Goal: Task Accomplishment & Management: Complete application form

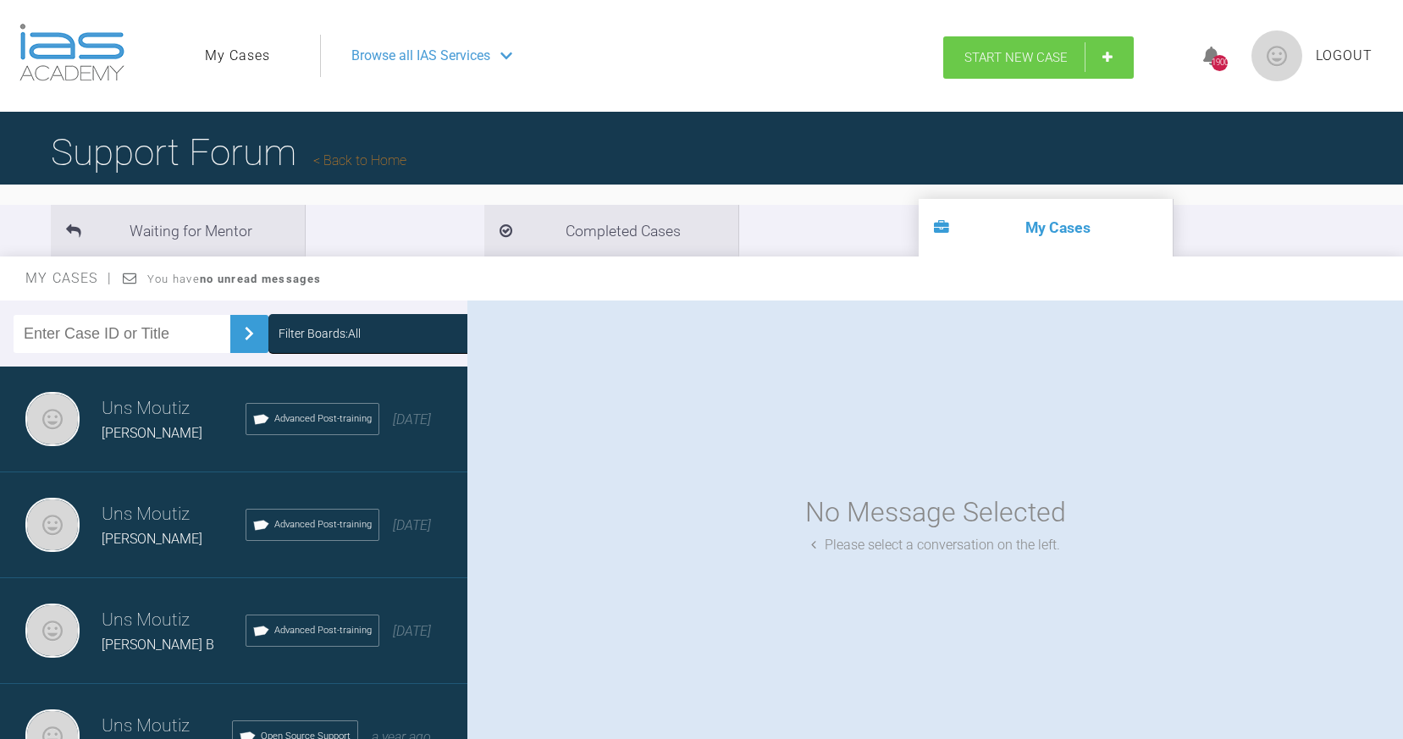
click at [994, 55] on span "Start New Case" at bounding box center [1016, 57] width 103 height 15
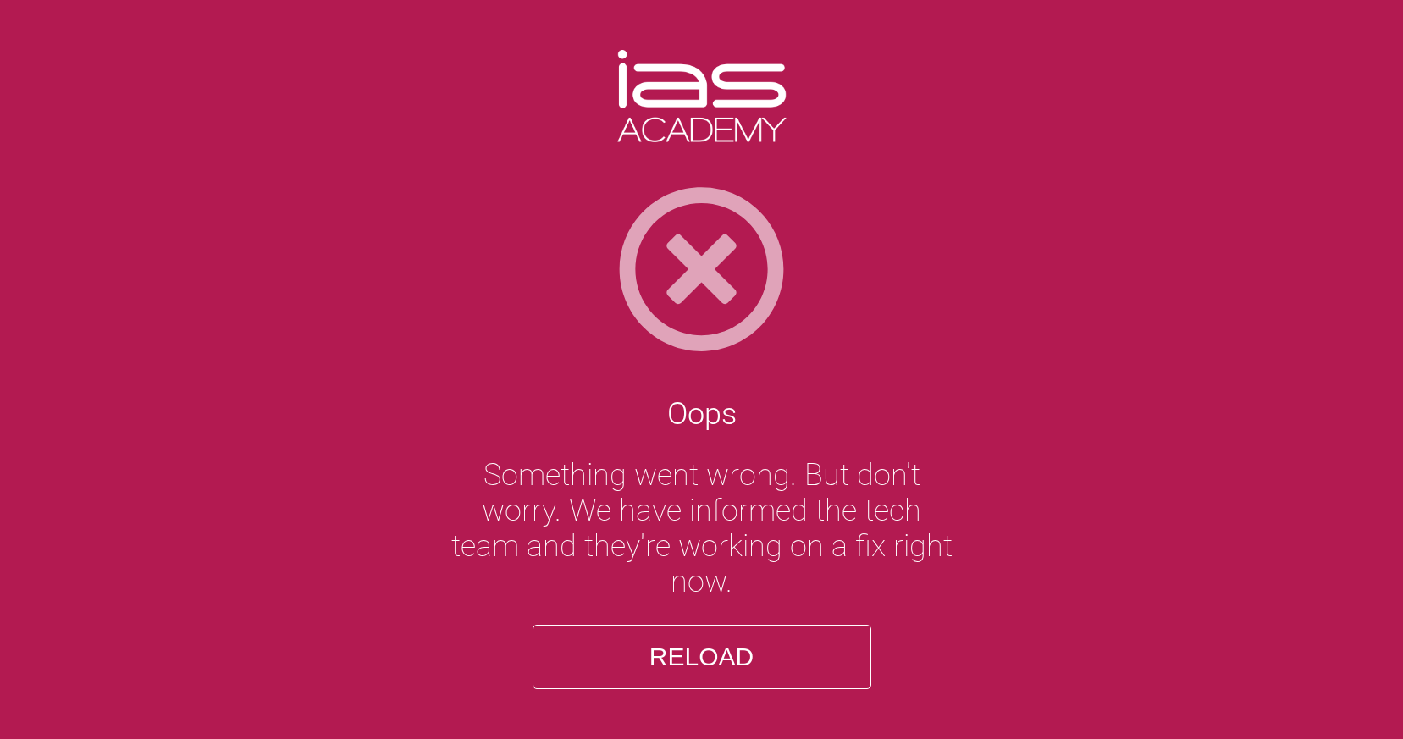
click at [711, 652] on button "Reload" at bounding box center [702, 657] width 339 height 64
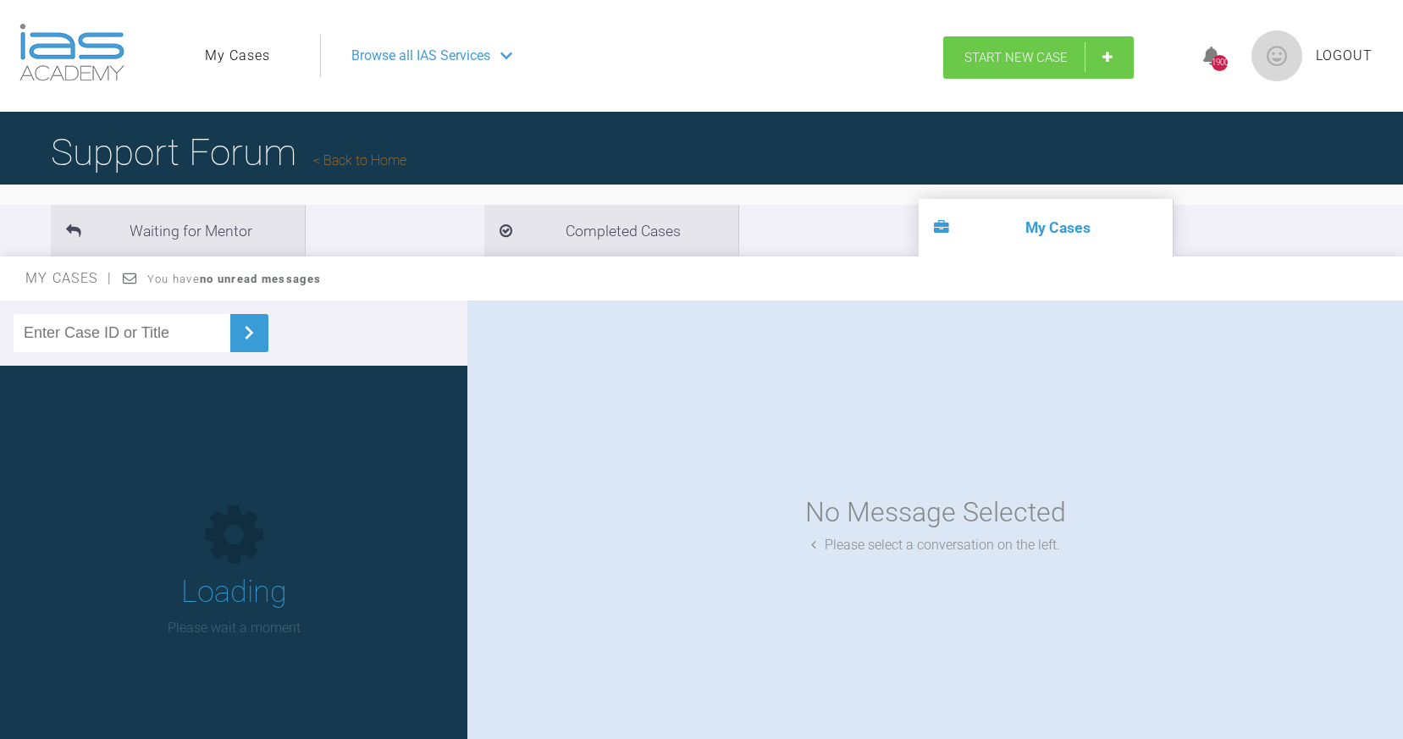
click at [1054, 71] on link "Start New Case" at bounding box center [1039, 57] width 191 height 42
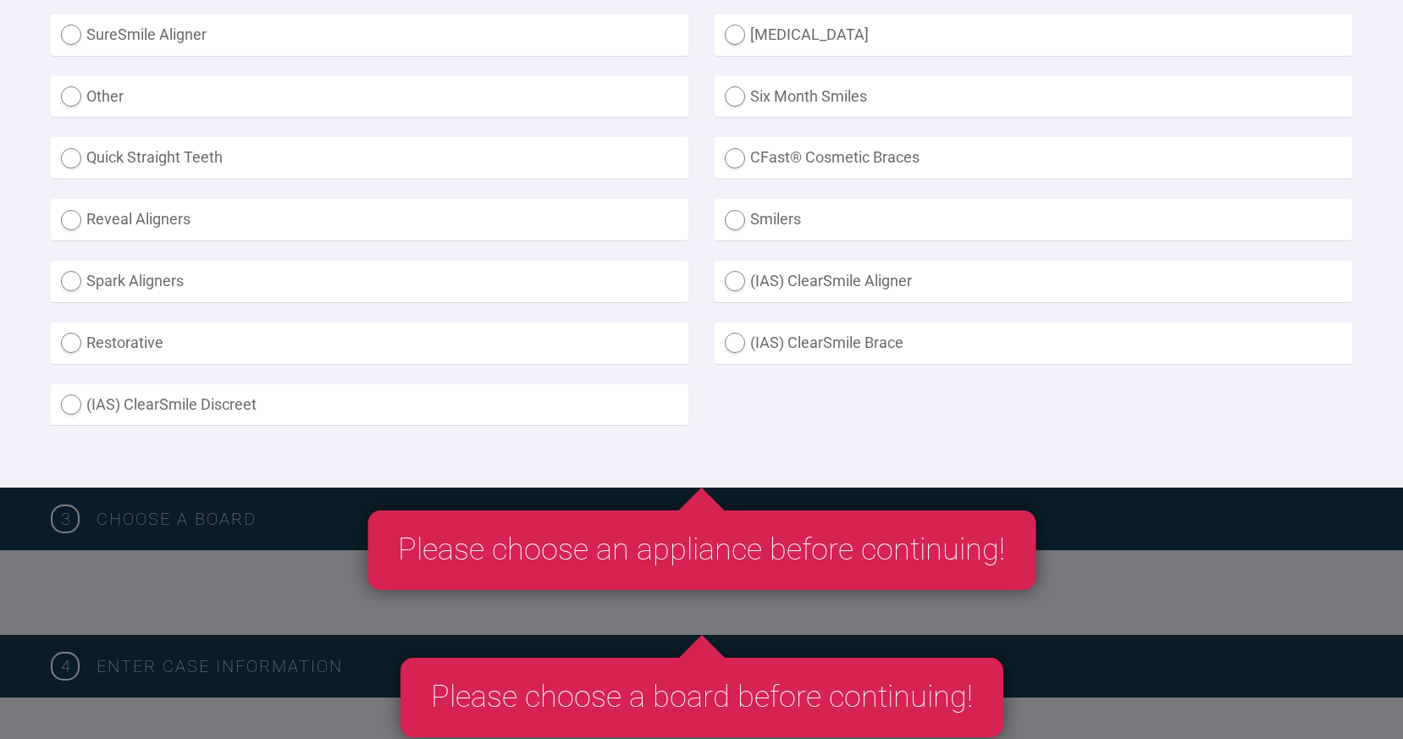
scroll to position [601, 0]
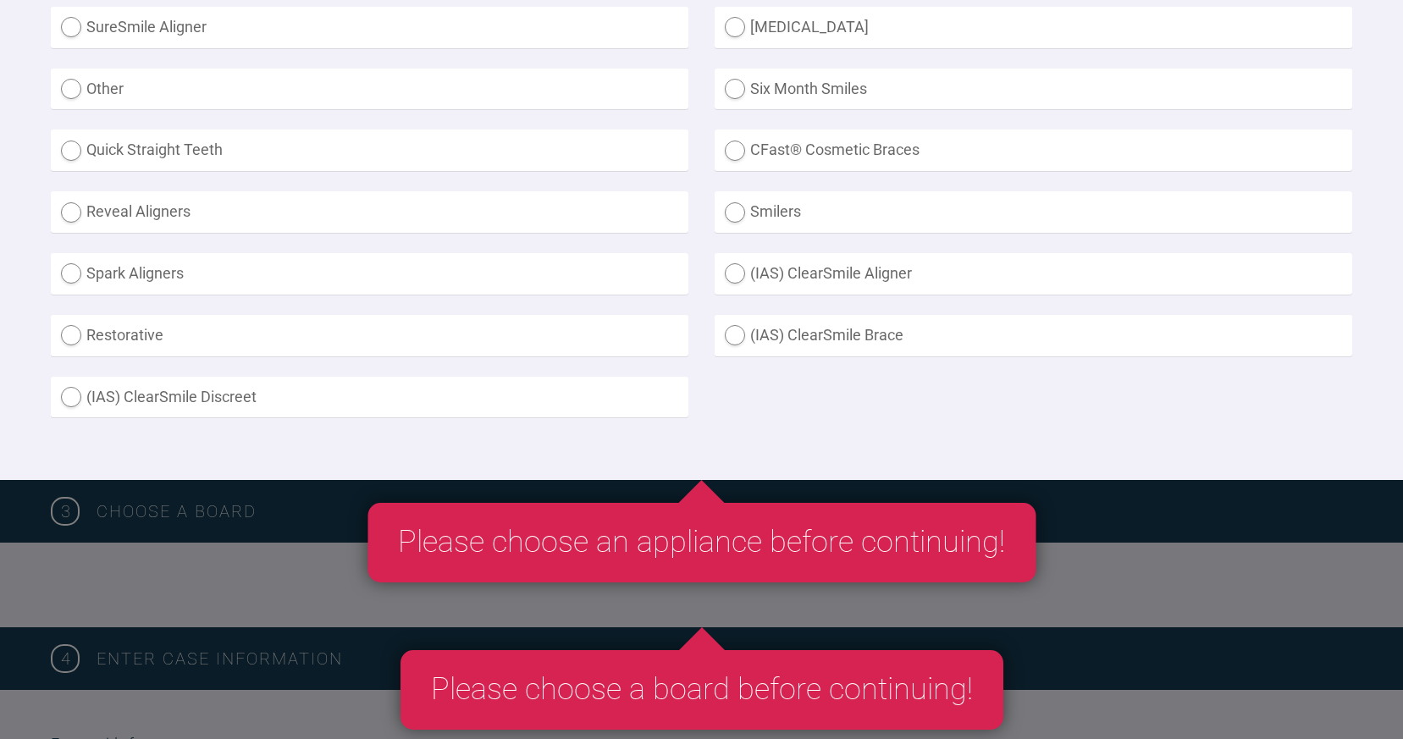
click at [73, 91] on label "Other" at bounding box center [370, 90] width 638 height 42
radio input "true"
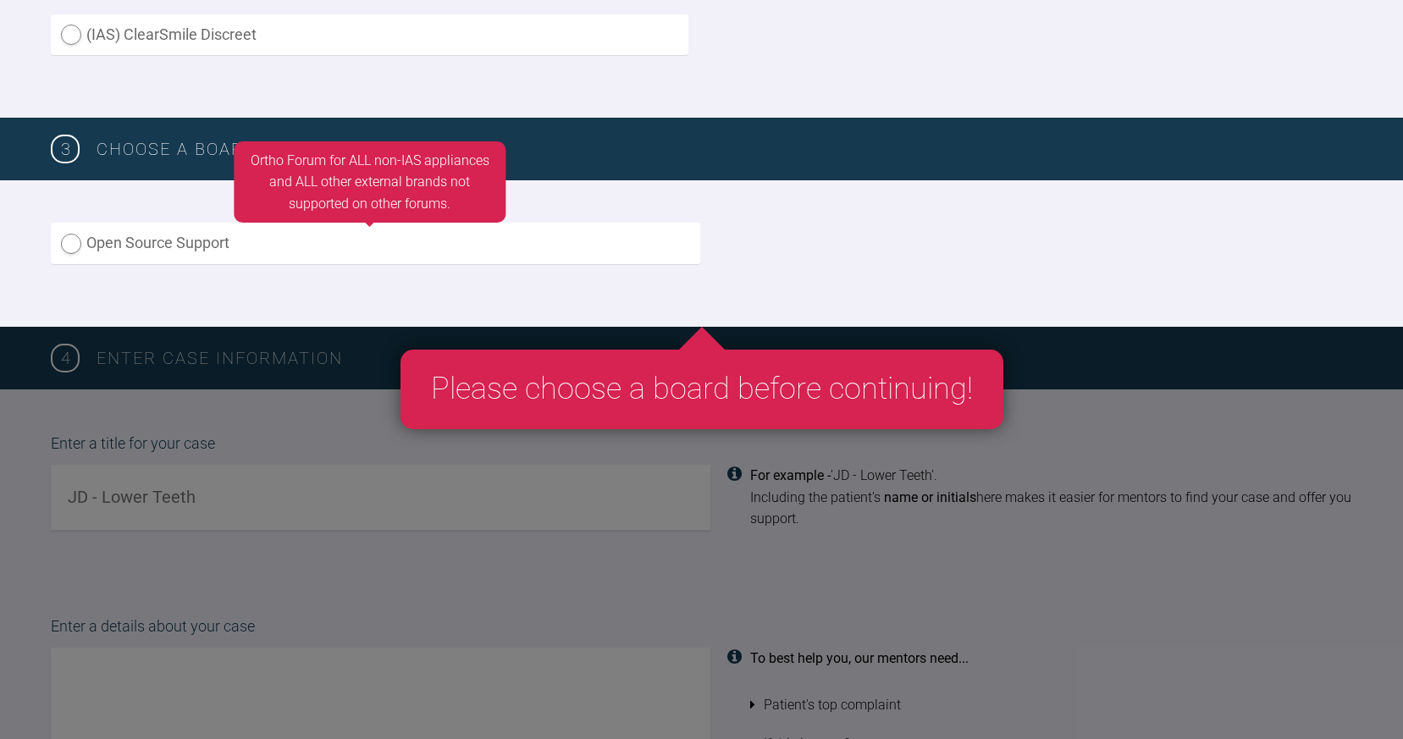
scroll to position [991, 0]
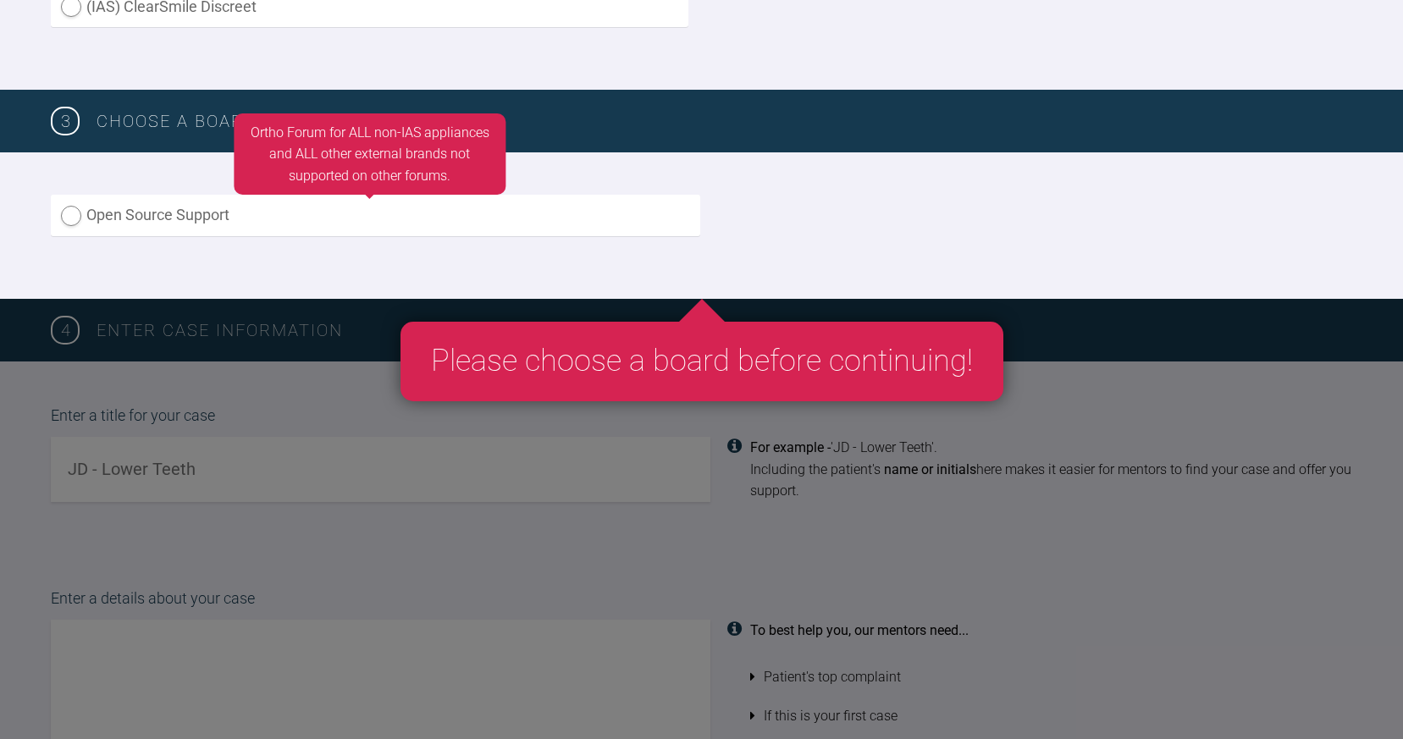
click at [208, 207] on label "Open Source Support" at bounding box center [376, 216] width 650 height 42
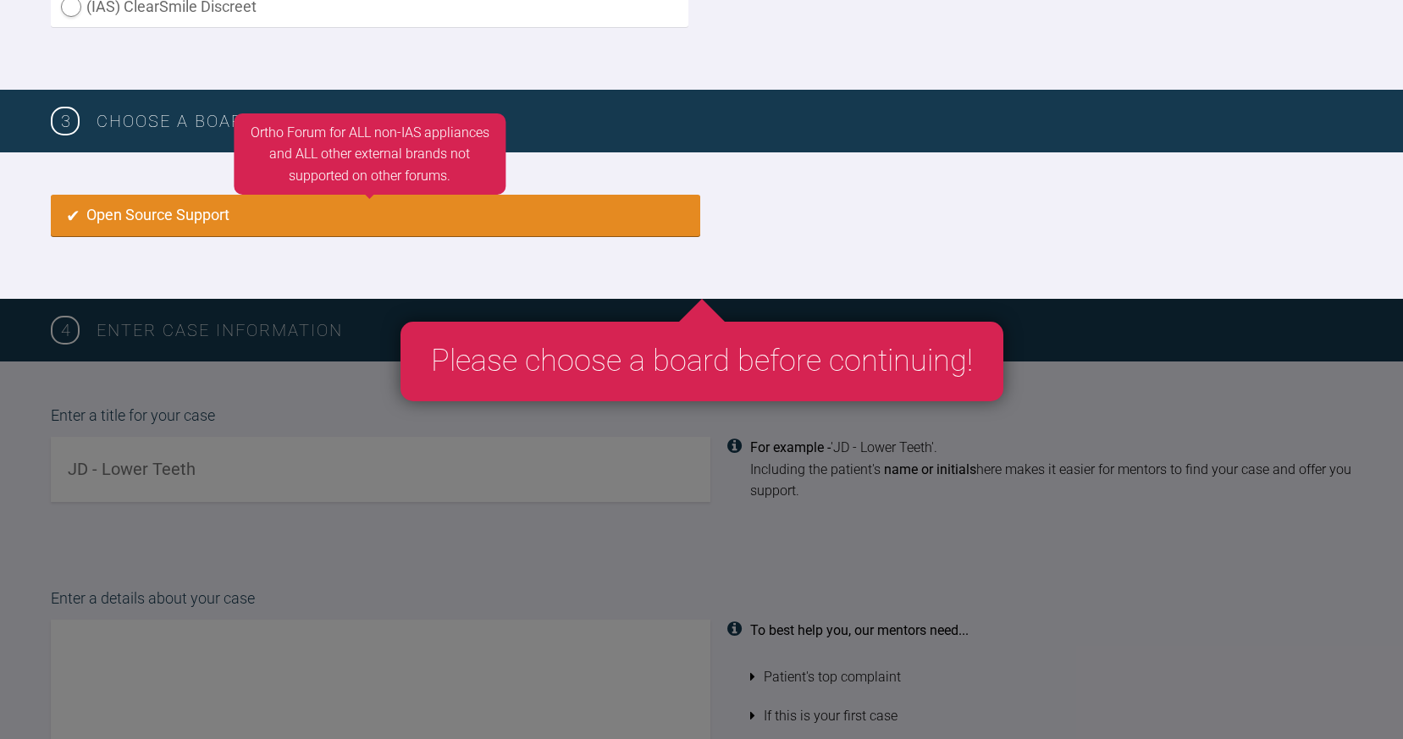
radio input "true"
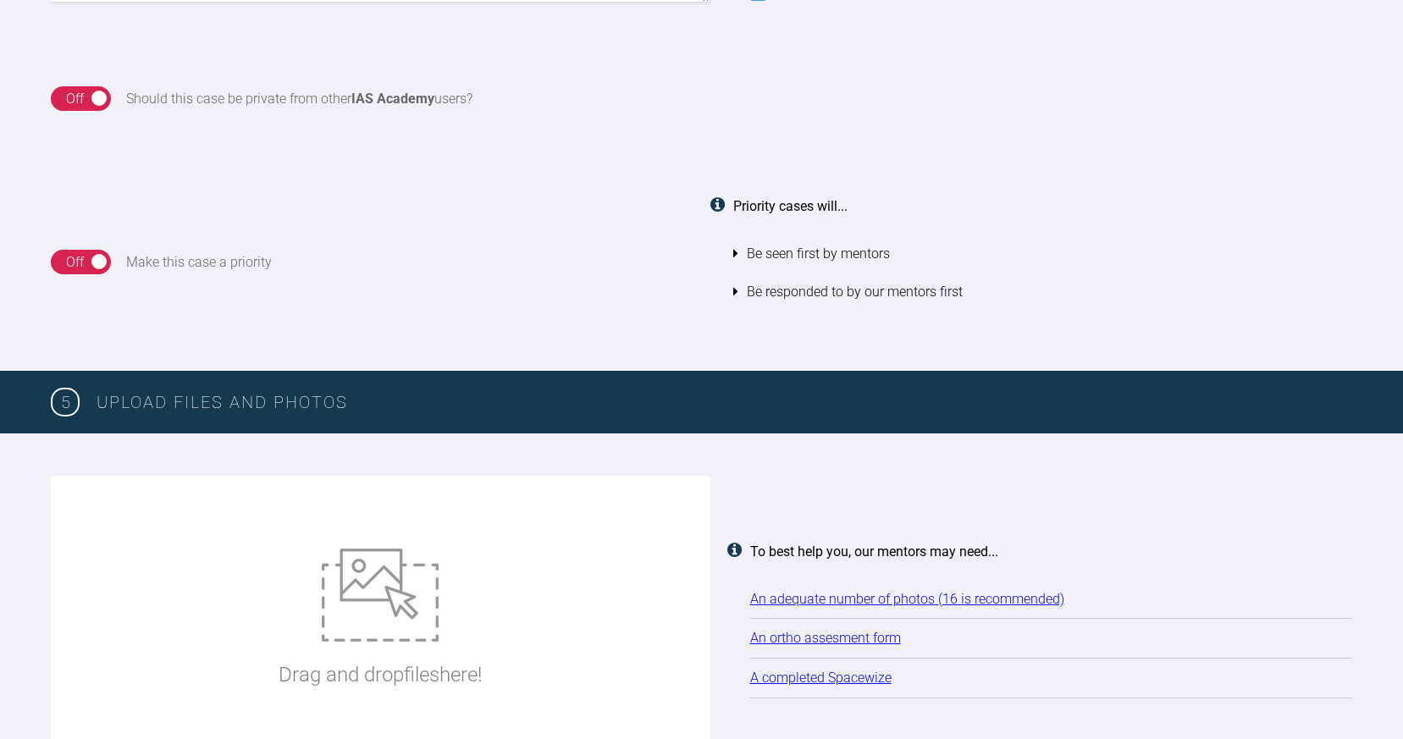
scroll to position [1880, 0]
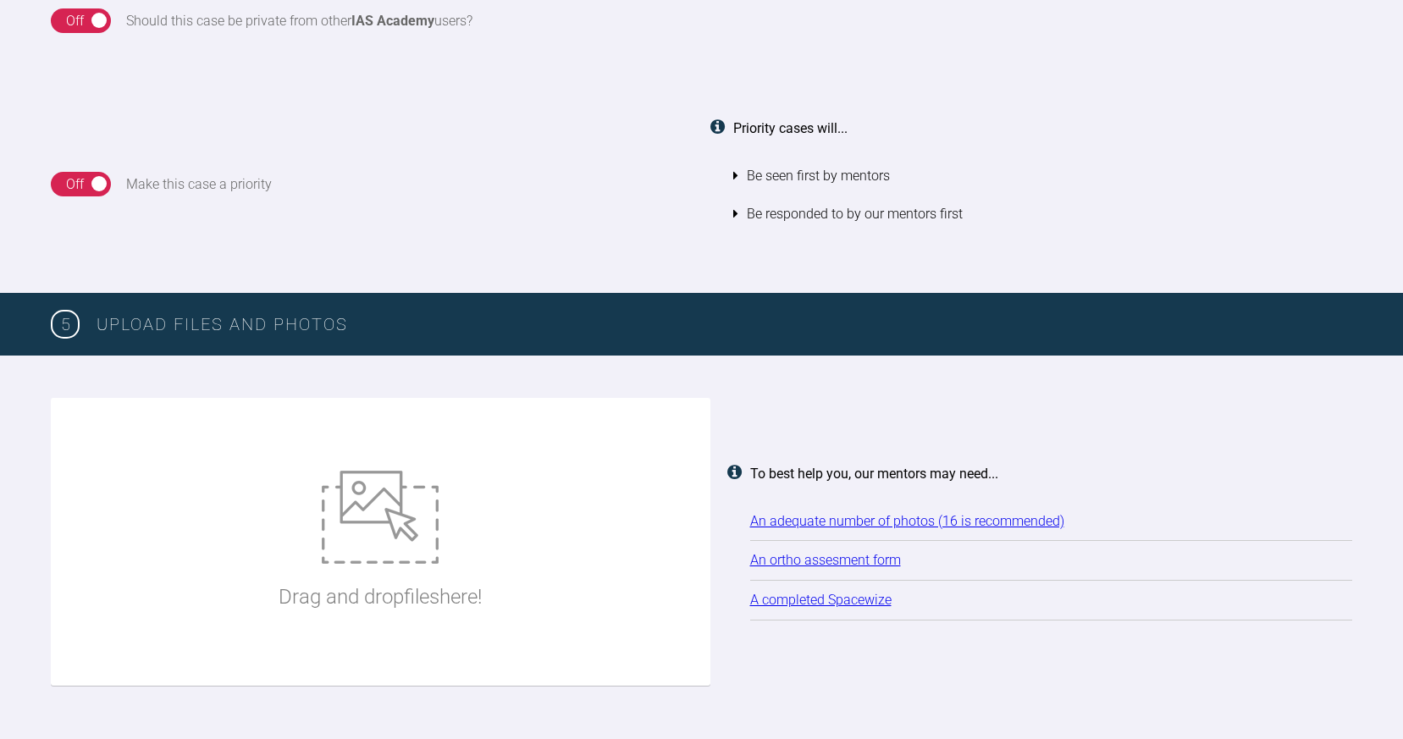
click at [798, 552] on link "An ortho assesment form" at bounding box center [825, 560] width 151 height 16
